Goal: Information Seeking & Learning: Learn about a topic

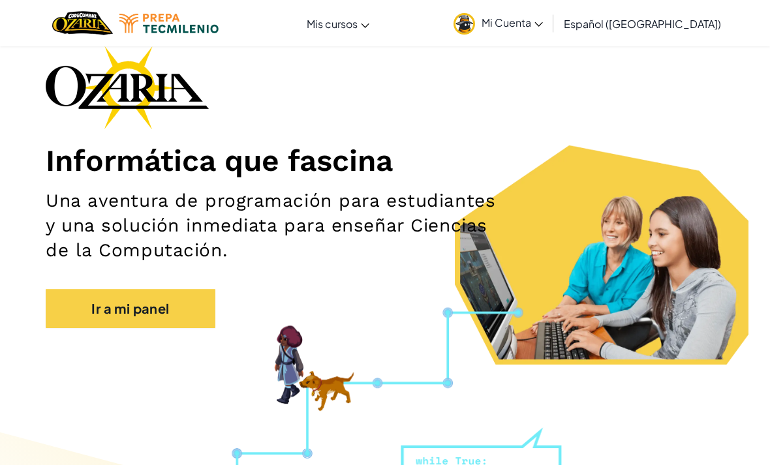
scroll to position [67, 0]
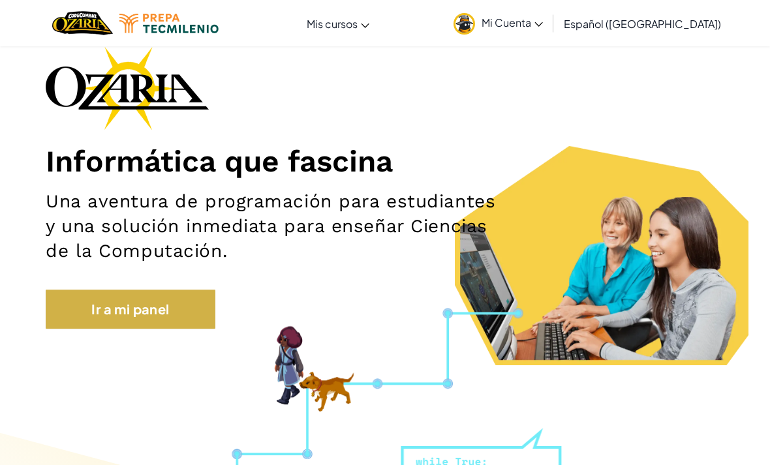
click at [196, 313] on link "Ir a mi panel" at bounding box center [131, 309] width 170 height 39
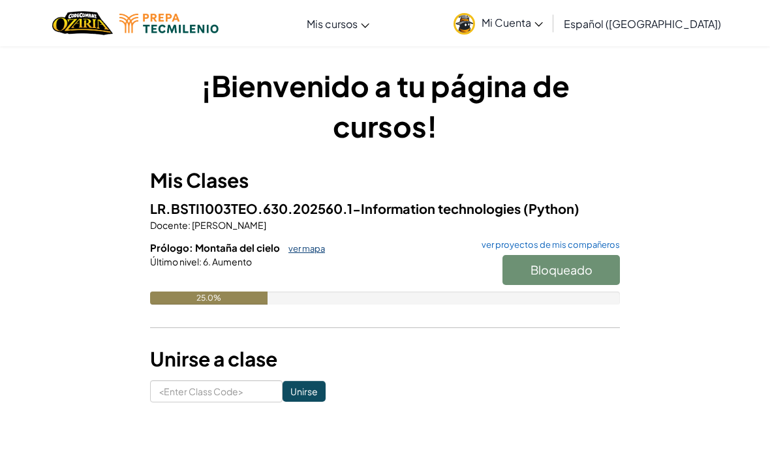
click at [290, 249] on link "ver mapa" at bounding box center [303, 248] width 43 height 10
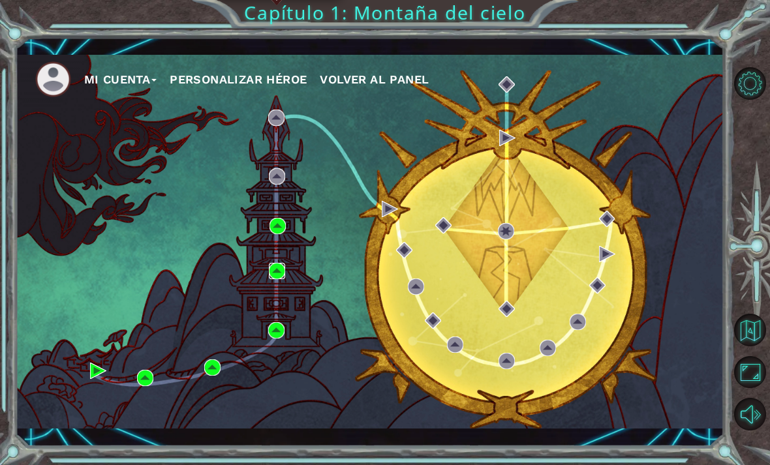
click at [277, 279] on img at bounding box center [277, 271] width 16 height 16
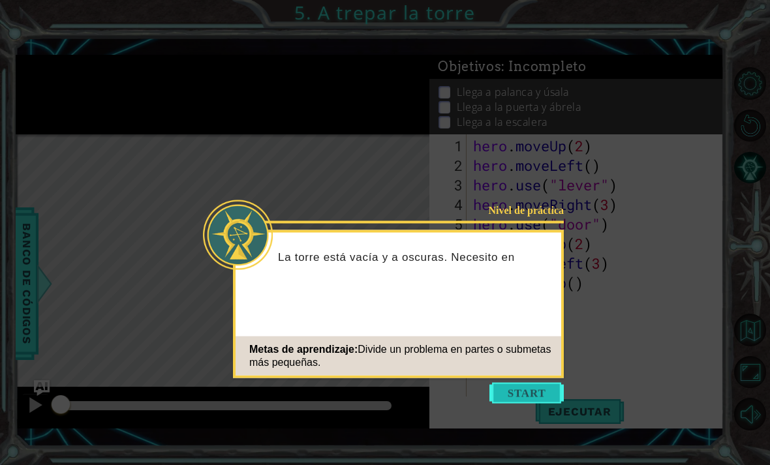
click at [498, 392] on button "Start" at bounding box center [526, 393] width 74 height 21
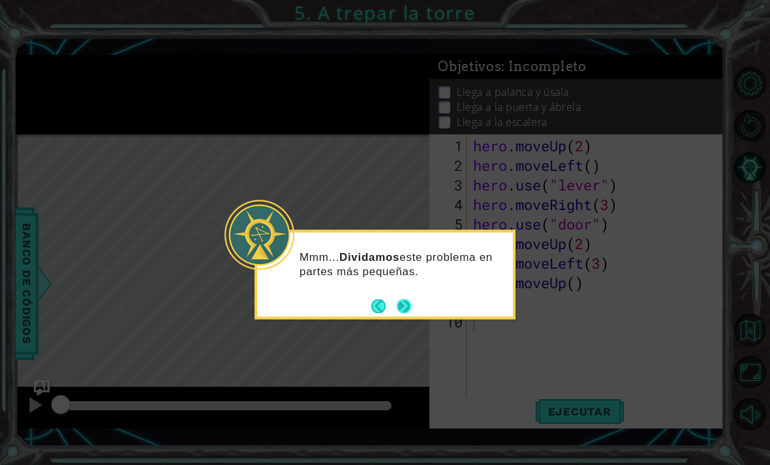
click at [405, 313] on button "Next" at bounding box center [404, 306] width 14 height 14
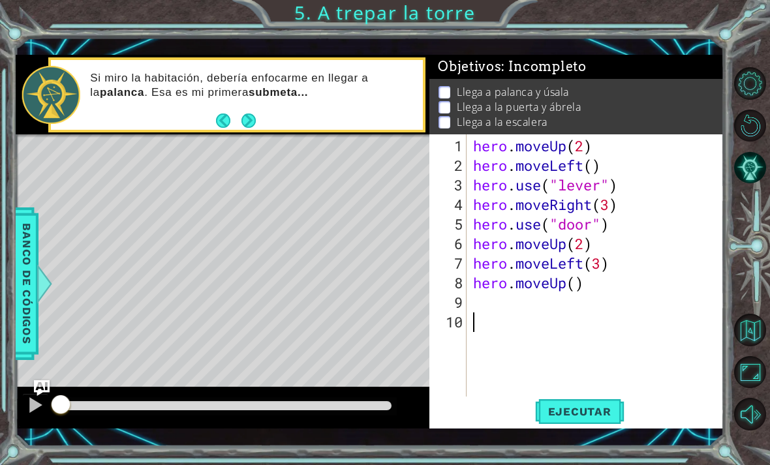
click at [769, 435] on div at bounding box center [752, 249] width 35 height 372
click at [762, 431] on button "Sonido apagado" at bounding box center [750, 414] width 33 height 33
click at [534, 316] on div "hero . moveUp ( 2 ) hero . moveLeft ( ) hero . use ( "lever" ) hero . moveRight…" at bounding box center [598, 292] width 257 height 313
click at [596, 425] on button "Ejecutar" at bounding box center [579, 411] width 89 height 29
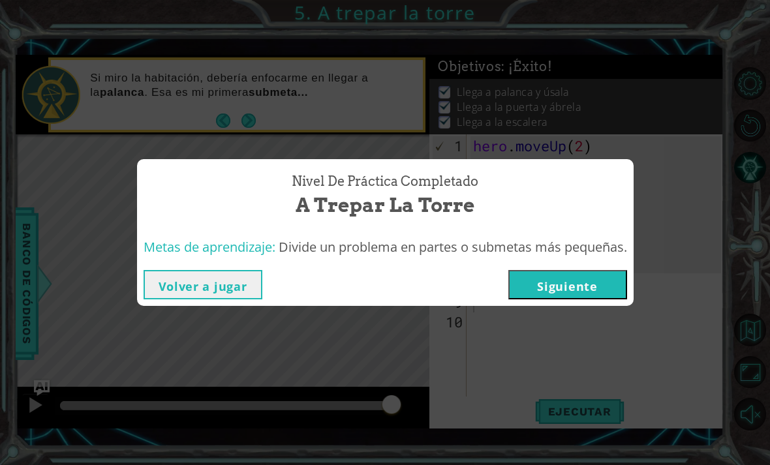
click at [222, 299] on button "Volver a jugar" at bounding box center [203, 284] width 119 height 29
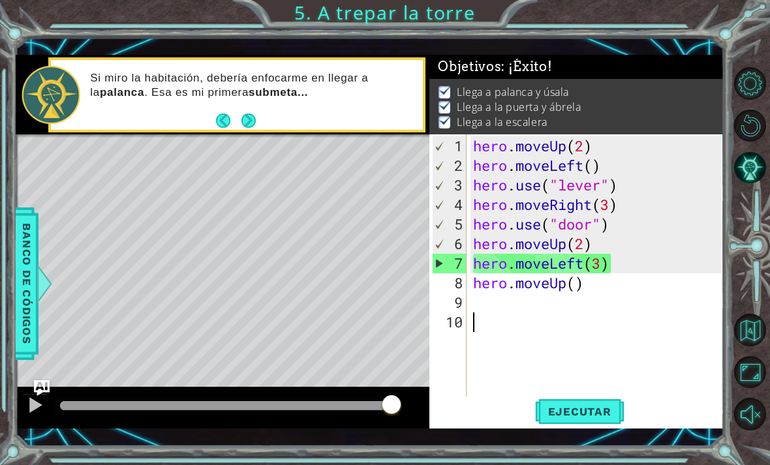
click at [618, 377] on div "hero . moveUp ( 2 ) hero . moveLeft ( ) hero . use ( "lever" ) hero . moveRight…" at bounding box center [598, 292] width 257 height 313
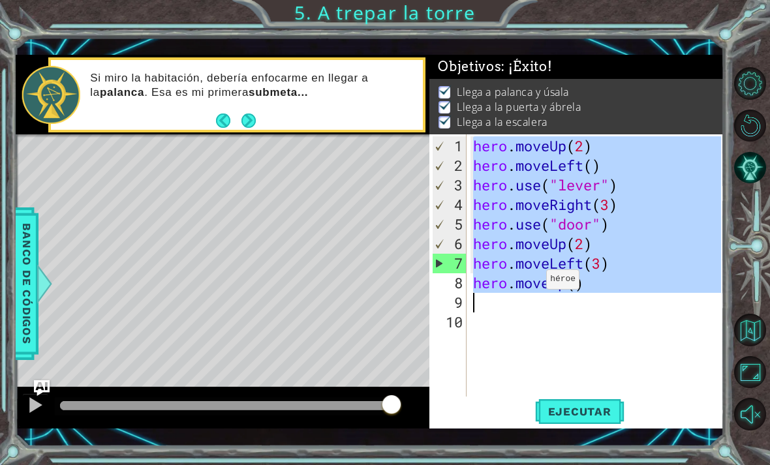
drag, startPoint x: 464, startPoint y: 163, endPoint x: 535, endPoint y: 307, distance: 160.2
click at [535, 307] on div "1 2 3 4 5 6 7 8 9 10 hero . moveUp ( 2 ) hero . moveLeft ( ) hero . use ( "leve…" at bounding box center [575, 271] width 292 height 274
type textarea "hero.moveUp()"
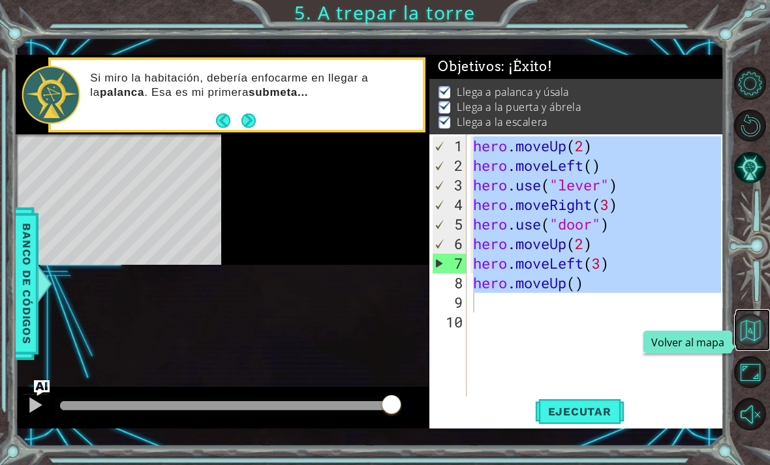
click at [760, 346] on button "Volver al mapa" at bounding box center [750, 330] width 33 height 33
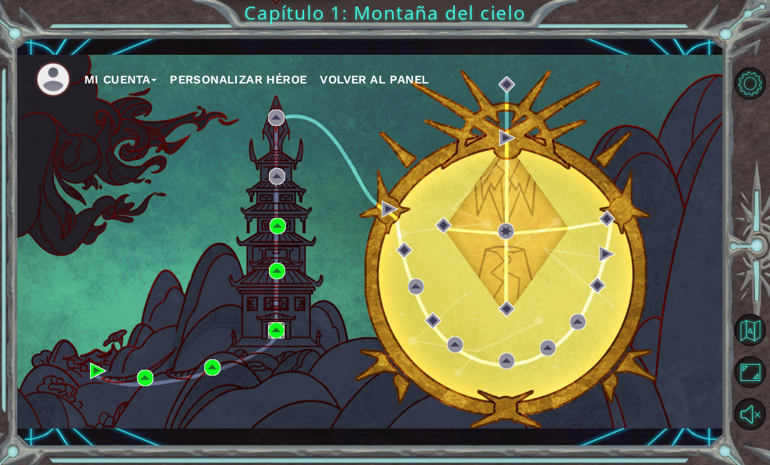
click at [271, 339] on img at bounding box center [276, 330] width 16 height 16
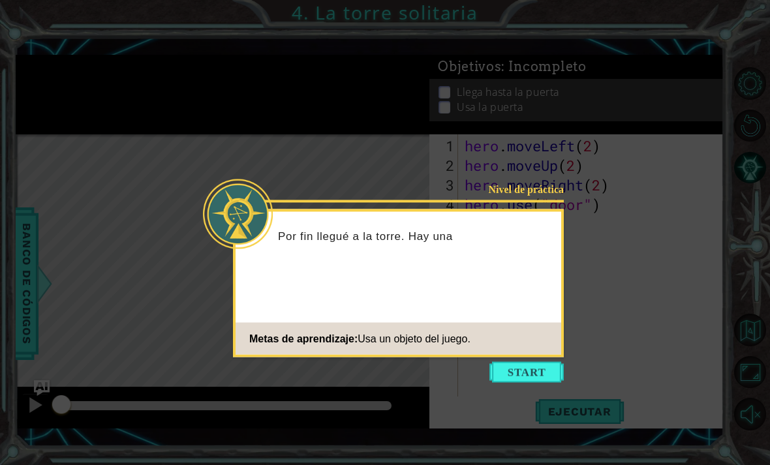
click at [496, 384] on icon at bounding box center [385, 232] width 770 height 465
click at [498, 379] on button "Start" at bounding box center [526, 372] width 74 height 21
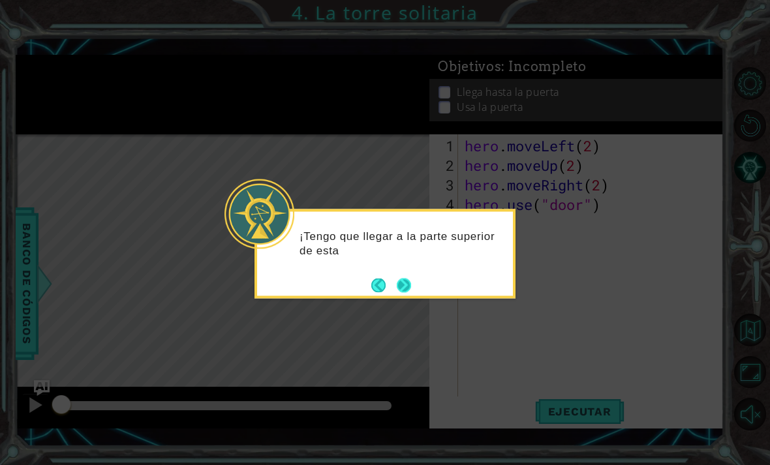
click at [408, 286] on button "Next" at bounding box center [404, 285] width 14 height 14
click at [402, 282] on button "Next" at bounding box center [404, 285] width 14 height 14
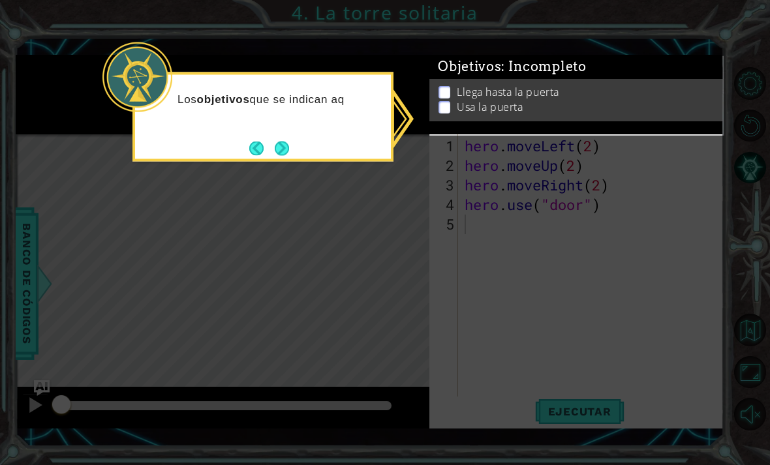
click at [504, 194] on icon at bounding box center [385, 232] width 770 height 465
click at [280, 141] on button "Next" at bounding box center [282, 148] width 14 height 14
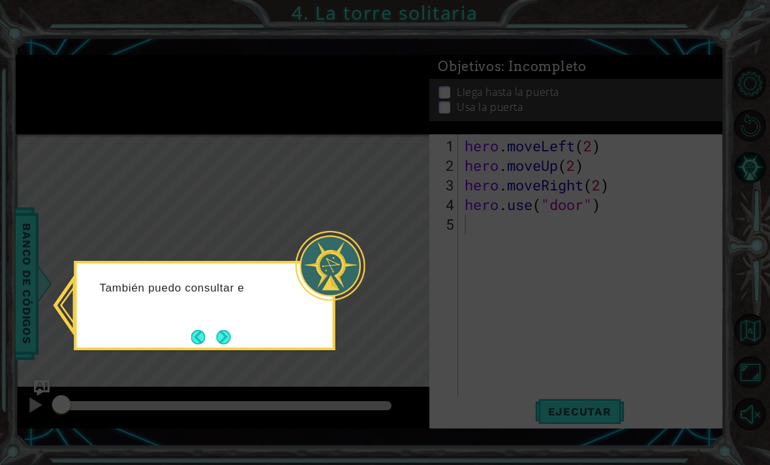
click at [272, 328] on div "También puedo consultar e" at bounding box center [204, 305] width 261 height 89
drag, startPoint x: 413, startPoint y: 313, endPoint x: 431, endPoint y: 309, distance: 18.6
click at [432, 309] on icon at bounding box center [385, 232] width 770 height 465
click at [433, 309] on icon at bounding box center [385, 232] width 770 height 465
drag, startPoint x: 433, startPoint y: 309, endPoint x: 379, endPoint y: 311, distance: 53.5
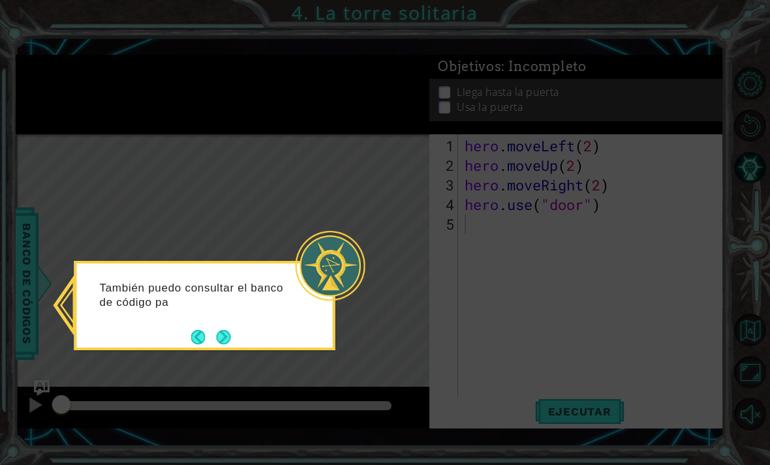
click at [433, 309] on icon at bounding box center [385, 232] width 770 height 465
click at [322, 315] on body "1 ההההההההההההההההההההההההההההההההההההההההההההההההההההההההההההההההההההההההההההה…" at bounding box center [385, 232] width 770 height 465
click at [226, 335] on button "Next" at bounding box center [224, 338] width 14 height 14
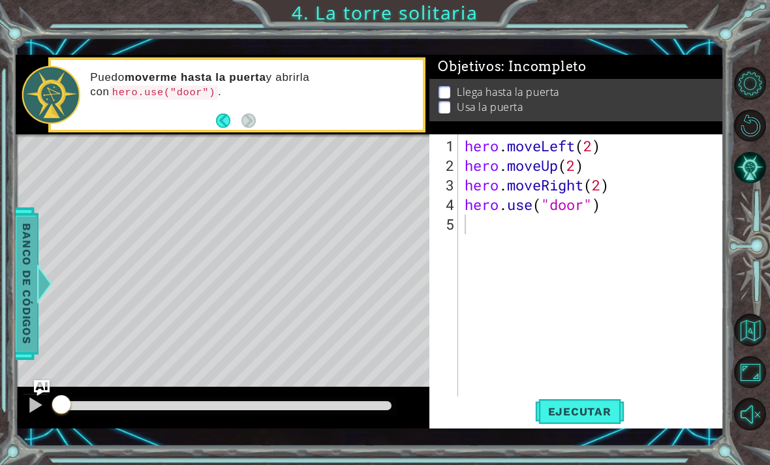
click at [35, 301] on span "Banco de códigos" at bounding box center [26, 284] width 21 height 135
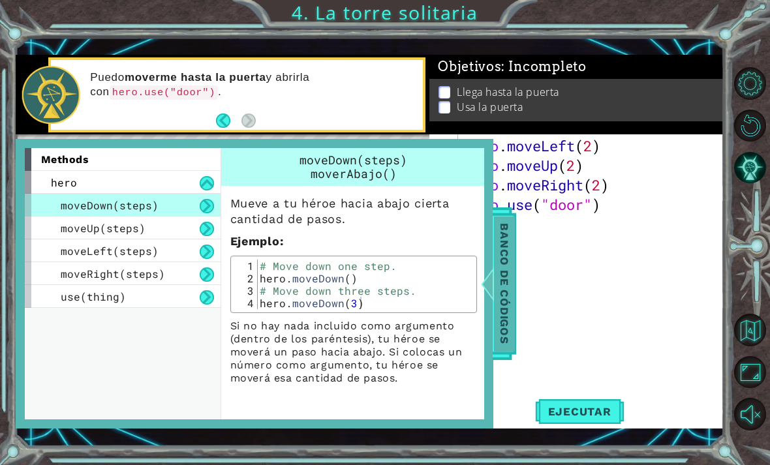
click at [497, 277] on span "Banco de códigos" at bounding box center [503, 284] width 21 height 135
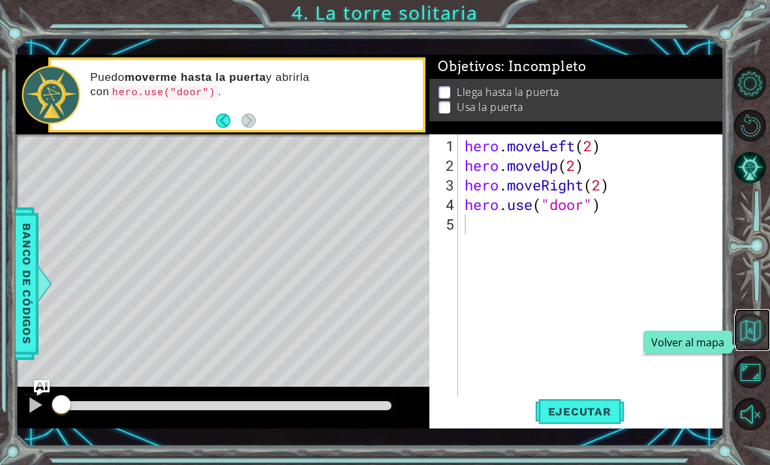
click at [755, 346] on button "Volver al mapa" at bounding box center [750, 330] width 33 height 33
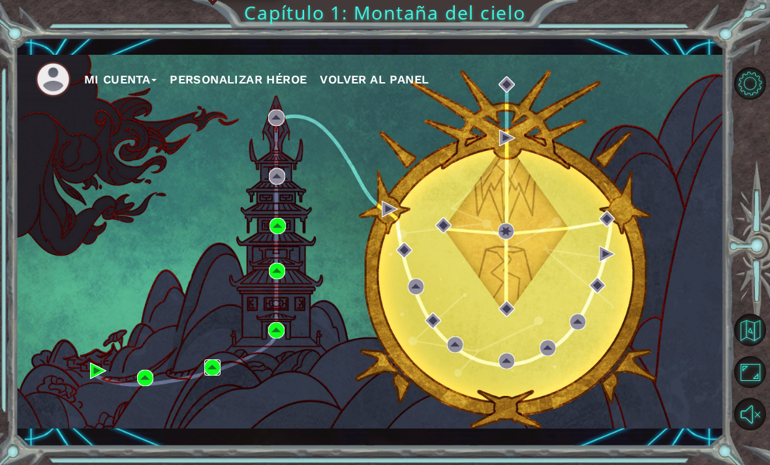
click at [215, 372] on img at bounding box center [212, 367] width 16 height 16
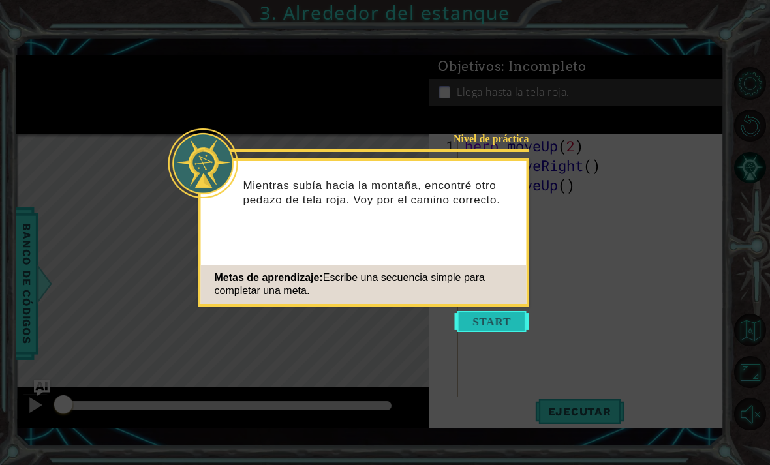
click at [515, 321] on button "Start" at bounding box center [492, 321] width 74 height 21
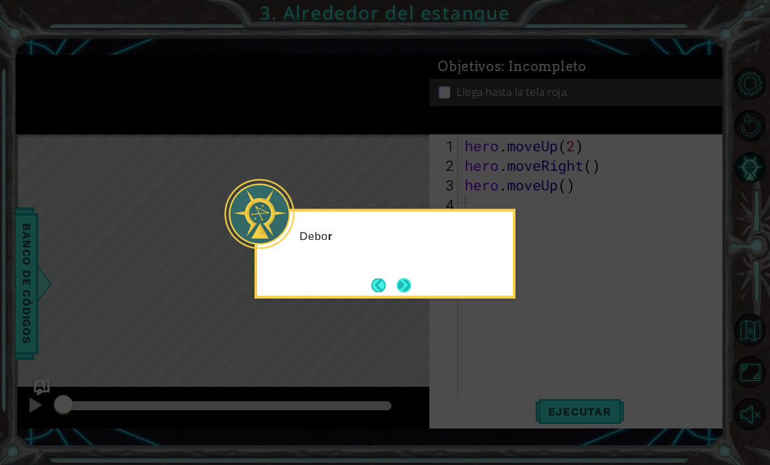
click at [409, 292] on button "Next" at bounding box center [404, 285] width 14 height 14
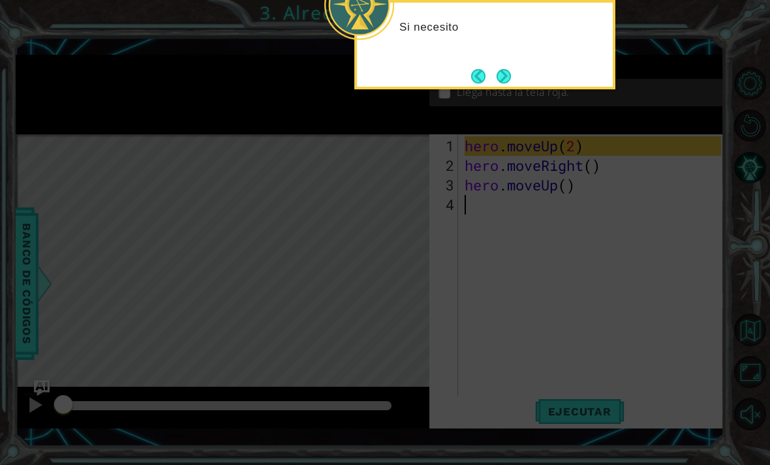
click at [438, 274] on icon at bounding box center [385, 232] width 770 height 465
click at [518, 65] on div "Si necesito moverme hacia arri" at bounding box center [484, 44] width 261 height 89
click at [502, 82] on button "Next" at bounding box center [503, 76] width 14 height 14
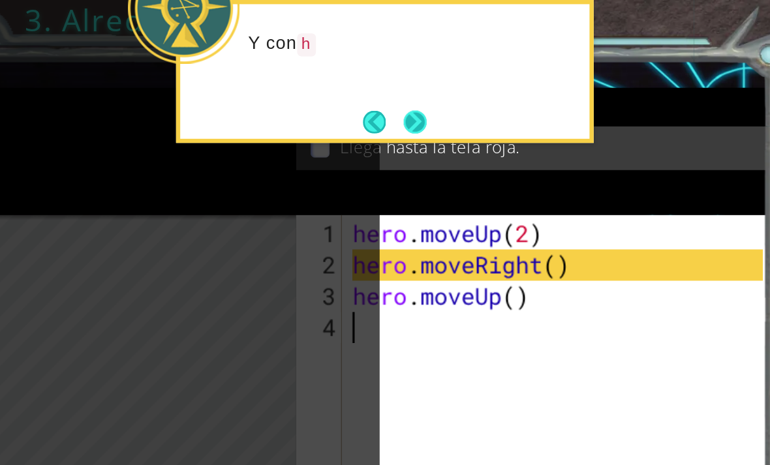
click at [496, 80] on button "Next" at bounding box center [503, 76] width 14 height 14
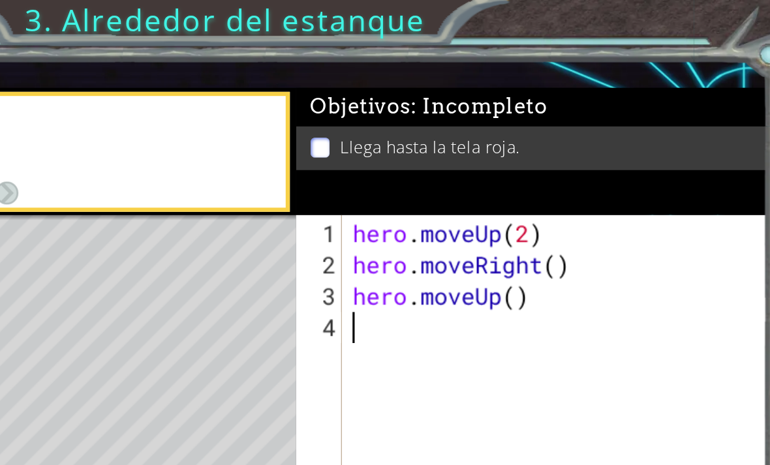
click at [501, 59] on span ": Incompleto" at bounding box center [543, 67] width 85 height 16
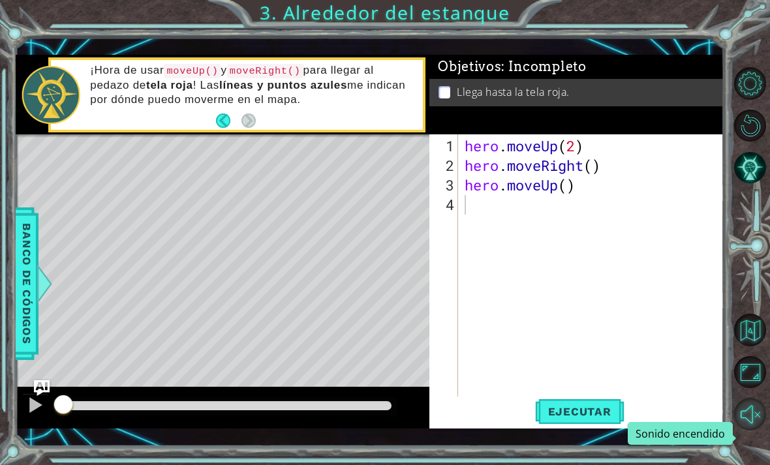
click at [756, 431] on button "Sonido encendido" at bounding box center [750, 414] width 33 height 33
click at [225, 124] on button "Back" at bounding box center [228, 121] width 25 height 14
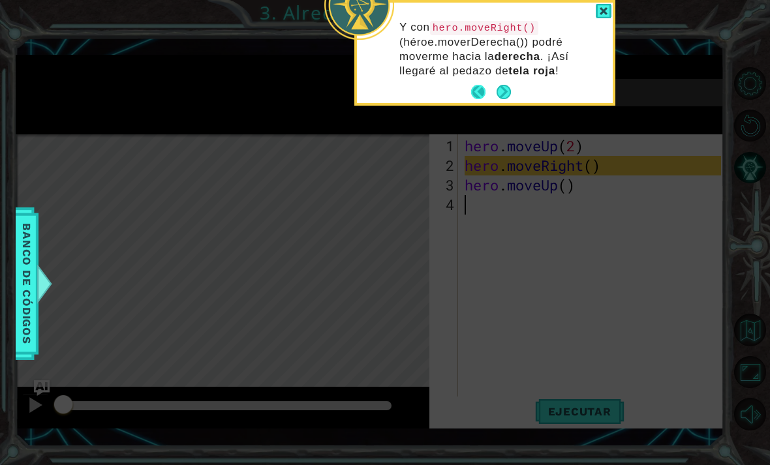
click at [474, 94] on button "Back" at bounding box center [483, 92] width 25 height 14
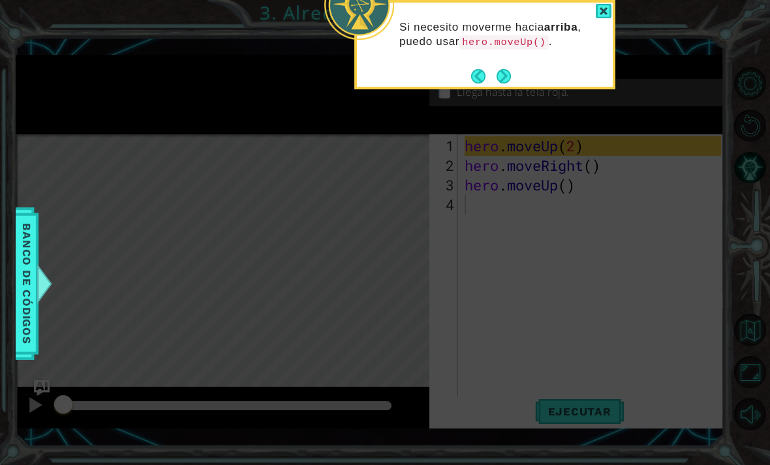
click at [476, 86] on div "Si necesito moverme hacia arriba , puedo usar hero.moveUp() ." at bounding box center [484, 44] width 261 height 89
click at [481, 77] on button "Back" at bounding box center [483, 76] width 25 height 14
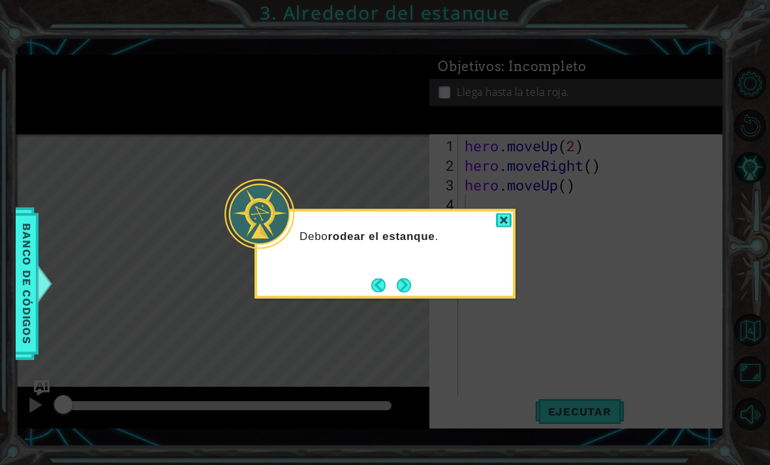
click at [382, 269] on div "Debo rodear el estanque ." at bounding box center [384, 253] width 261 height 89
click at [379, 288] on button "Back" at bounding box center [383, 285] width 25 height 14
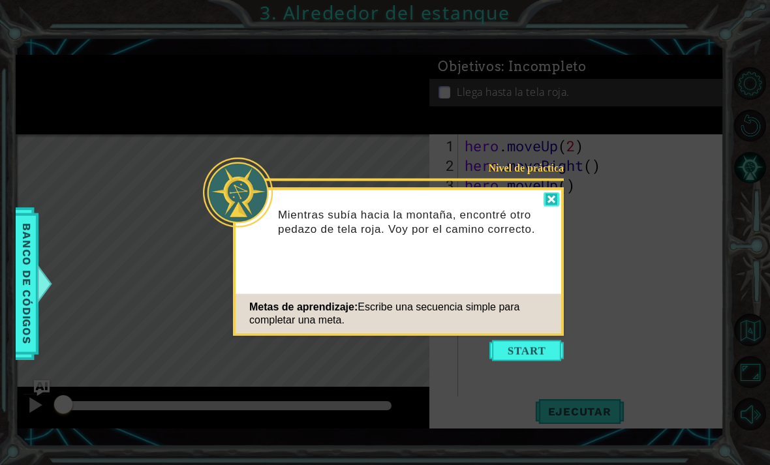
click at [545, 201] on div at bounding box center [551, 199] width 16 height 15
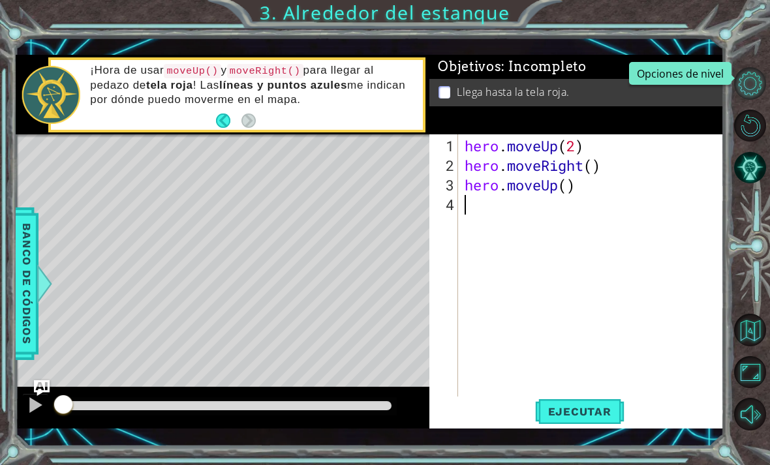
click at [749, 87] on button "Opciones de nivel" at bounding box center [750, 83] width 33 height 33
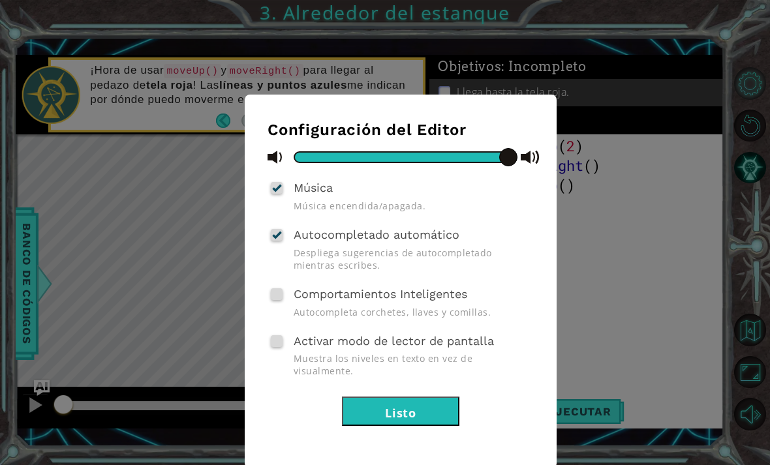
click at [749, 87] on div "Configuración del Editor Música Música encendida/apagada. Autocompletado automá…" at bounding box center [385, 232] width 770 height 465
